Goal: Information Seeking & Learning: Learn about a topic

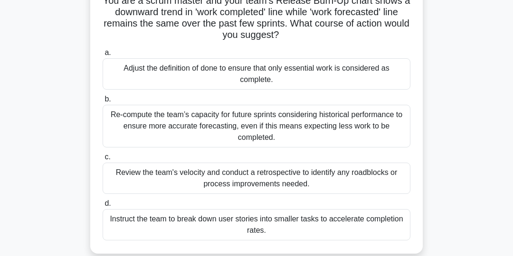
scroll to position [76, 0]
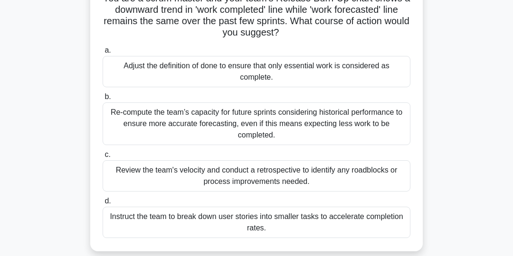
click at [374, 168] on div "Review the team's velocity and conduct a retrospective to identify any roadbloc…" at bounding box center [257, 175] width 308 height 31
click at [103, 158] on input "c. Review the team's velocity and conduct a retrospective to identify any roadb…" at bounding box center [103, 155] width 0 height 6
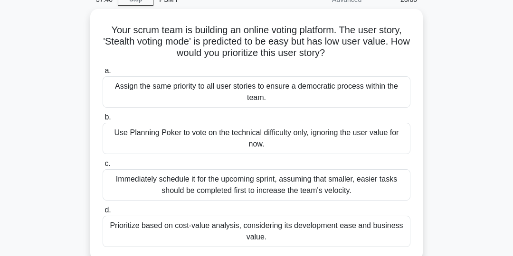
scroll to position [46, 0]
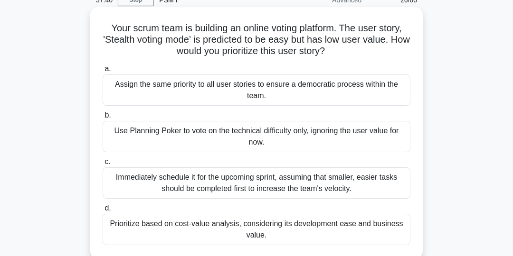
click at [377, 140] on div "Use Planning Poker to vote on the technical difficulty only, ignoring the user …" at bounding box center [257, 136] width 308 height 31
click at [103, 119] on input "b. Use Planning Poker to vote on the technical difficulty only, ignoring the us…" at bounding box center [103, 115] width 0 height 6
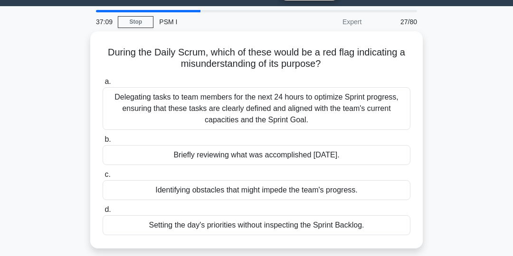
scroll to position [25, 0]
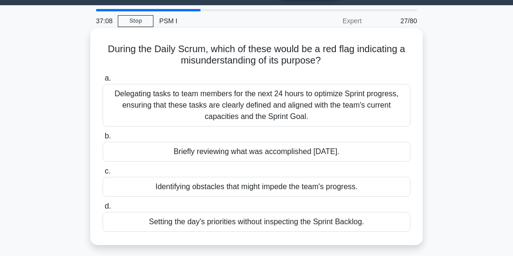
click at [353, 225] on div "Setting the day's priorities without inspecting the Sprint Backlog." at bounding box center [257, 222] width 308 height 20
click at [103, 210] on input "d. Setting the day's priorities without inspecting the Sprint Backlog." at bounding box center [103, 207] width 0 height 6
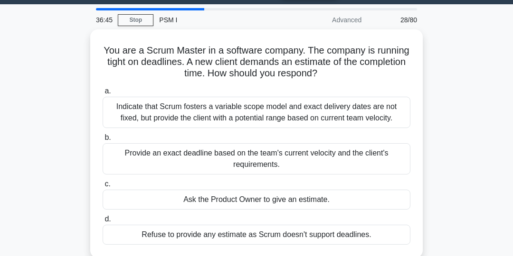
scroll to position [26, 0]
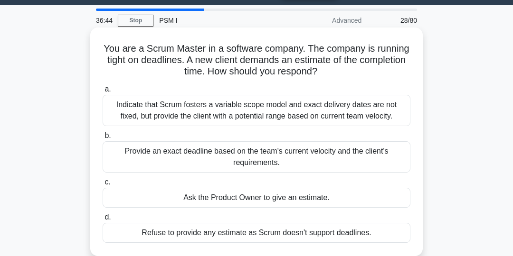
click at [365, 114] on div "Indicate that Scrum fosters a variable scope model and exact delivery dates are…" at bounding box center [257, 110] width 308 height 31
click at [103, 93] on input "a. Indicate that Scrum fosters a variable scope model and exact delivery dates …" at bounding box center [103, 89] width 0 height 6
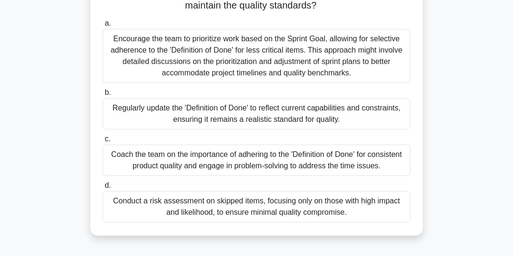
scroll to position [94, 0]
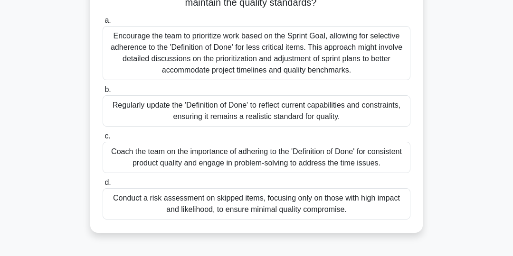
click at [378, 157] on div "Coach the team on the importance of adhering to the 'Definition of Done' for co…" at bounding box center [257, 157] width 308 height 31
click at [103, 140] on input "c. Coach the team on the importance of adhering to the 'Definition of Done' for…" at bounding box center [103, 136] width 0 height 6
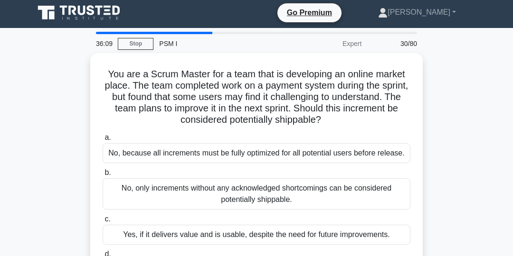
scroll to position [0, 0]
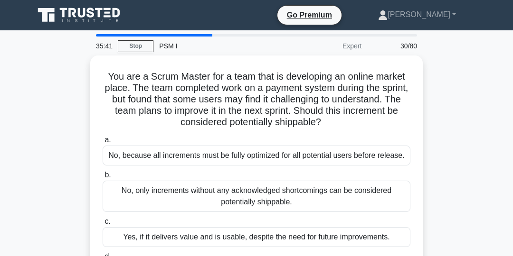
click at [457, 158] on div "You are a Scrum Master for a team that is developing an online market place. Th…" at bounding box center [256, 204] width 456 height 297
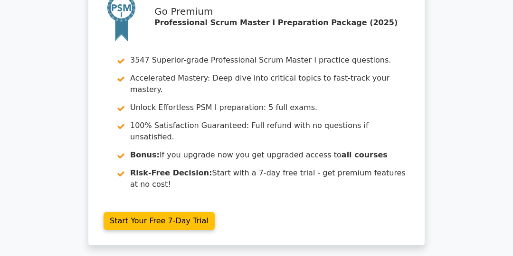
scroll to position [2464, 0]
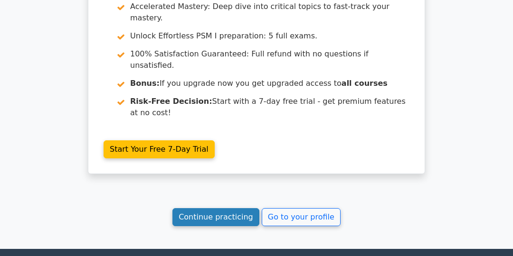
click at [233, 208] on link "Continue practicing" at bounding box center [215, 217] width 87 height 18
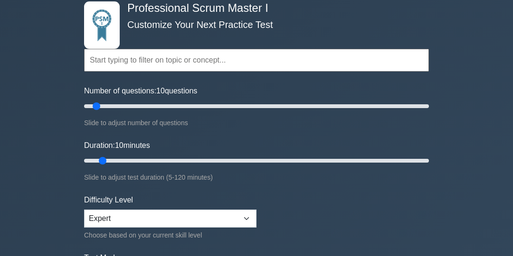
scroll to position [53, 0]
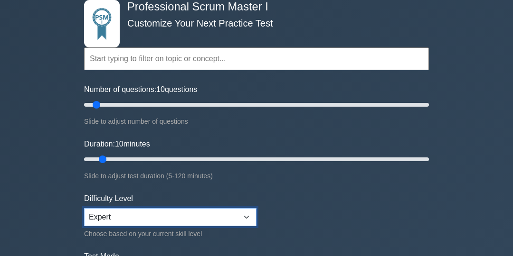
click at [249, 209] on select "Beginner Intermediate Expert" at bounding box center [170, 217] width 172 height 18
select select "beginner"
click at [84, 208] on select "Beginner Intermediate Expert" at bounding box center [170, 217] width 172 height 18
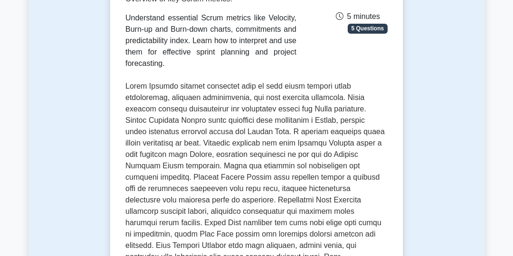
scroll to position [169, 0]
